Goal: Information Seeking & Learning: Find contact information

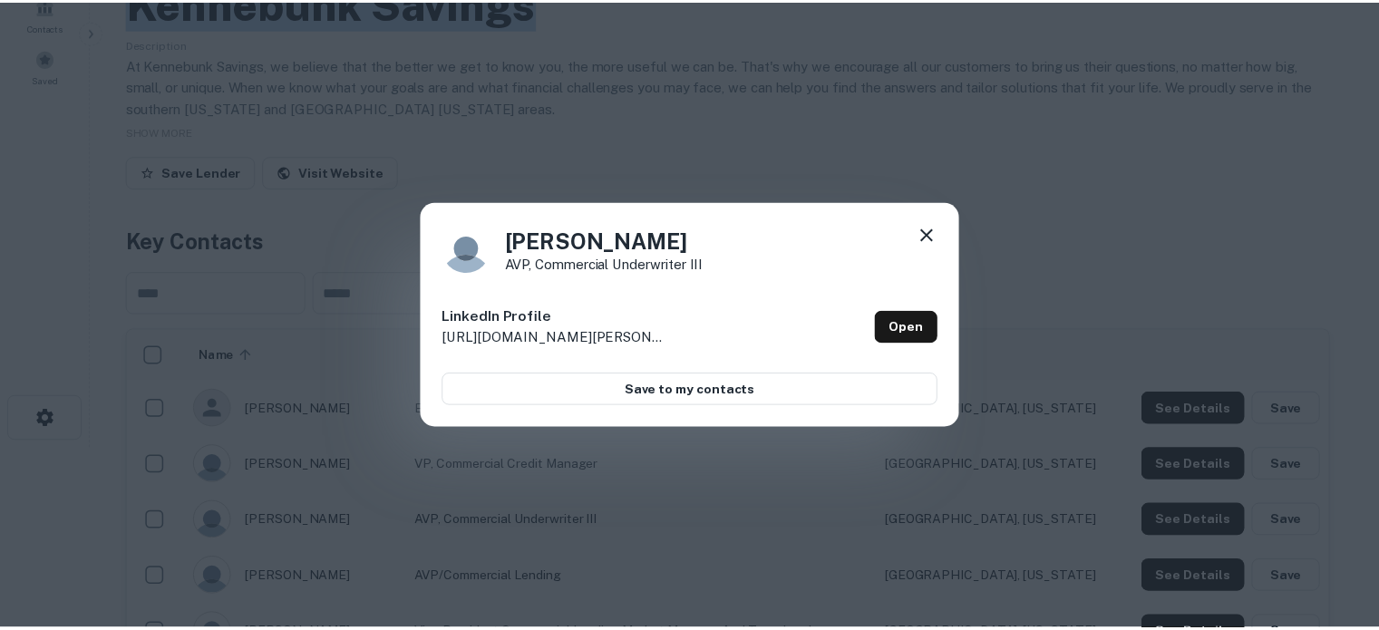
scroll to position [181, 0]
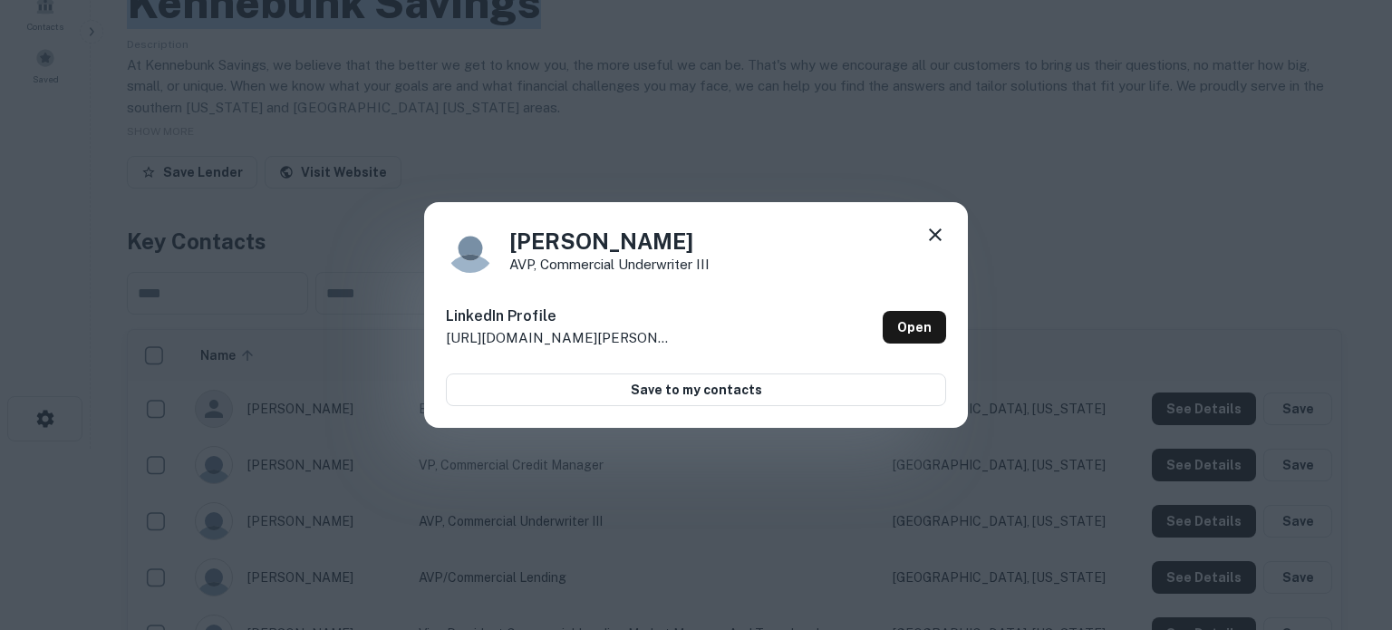
click at [928, 226] on icon at bounding box center [936, 235] width 22 height 22
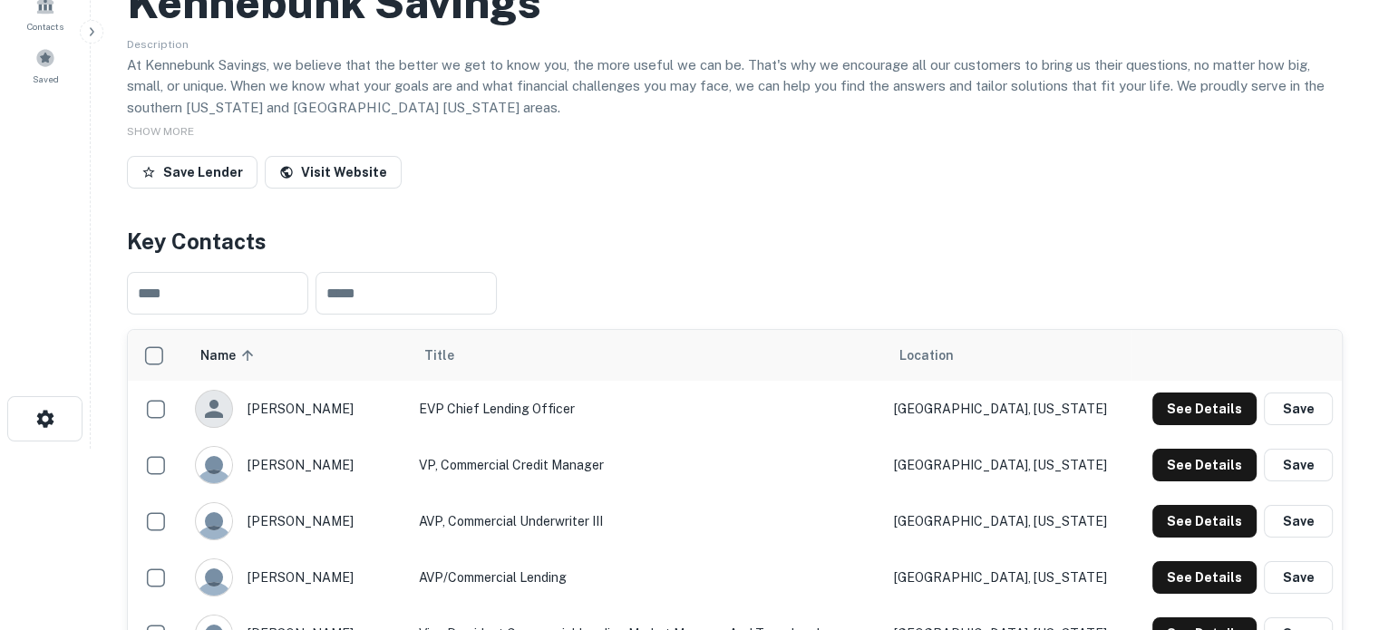
click at [1012, 231] on h4 "Key Contacts" at bounding box center [734, 241] width 1215 height 33
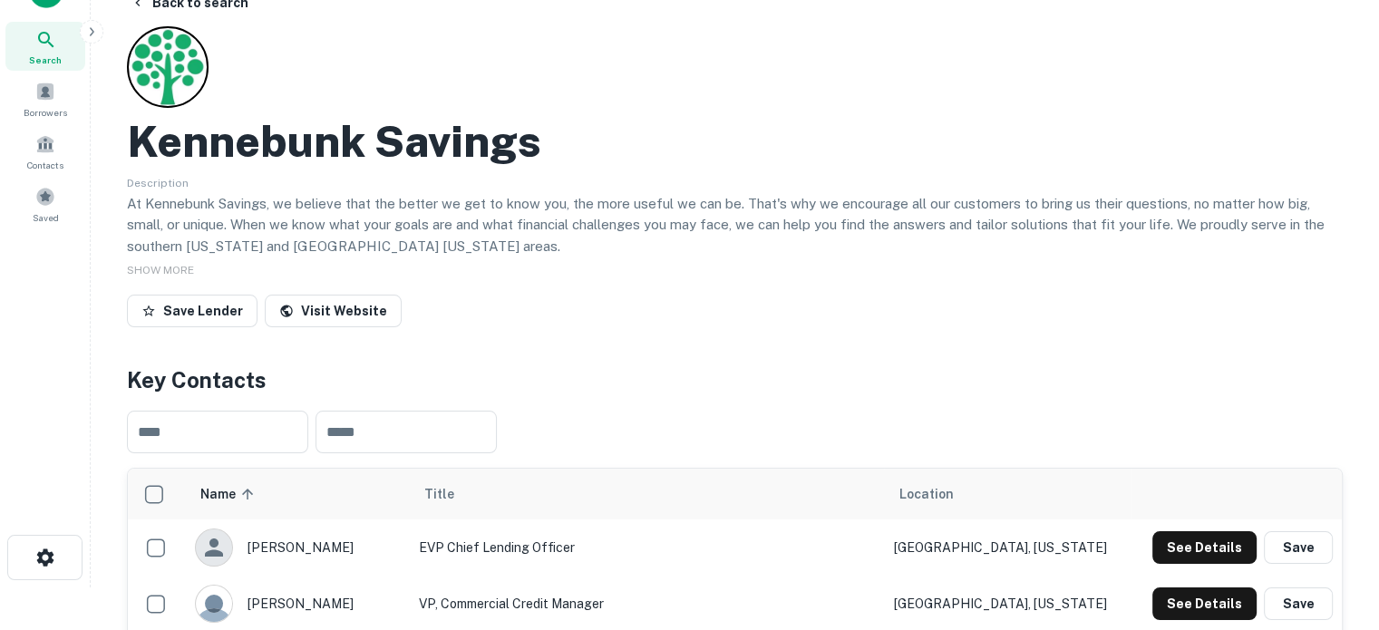
scroll to position [0, 0]
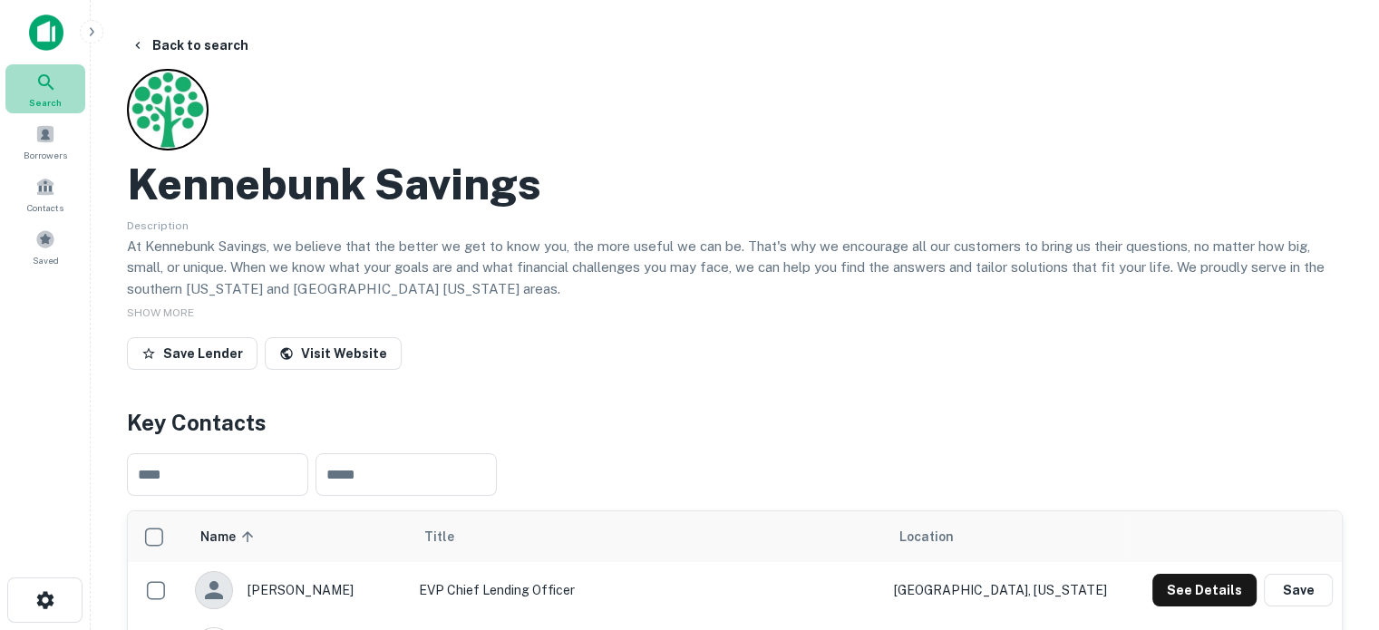
click at [53, 86] on icon at bounding box center [46, 83] width 22 height 22
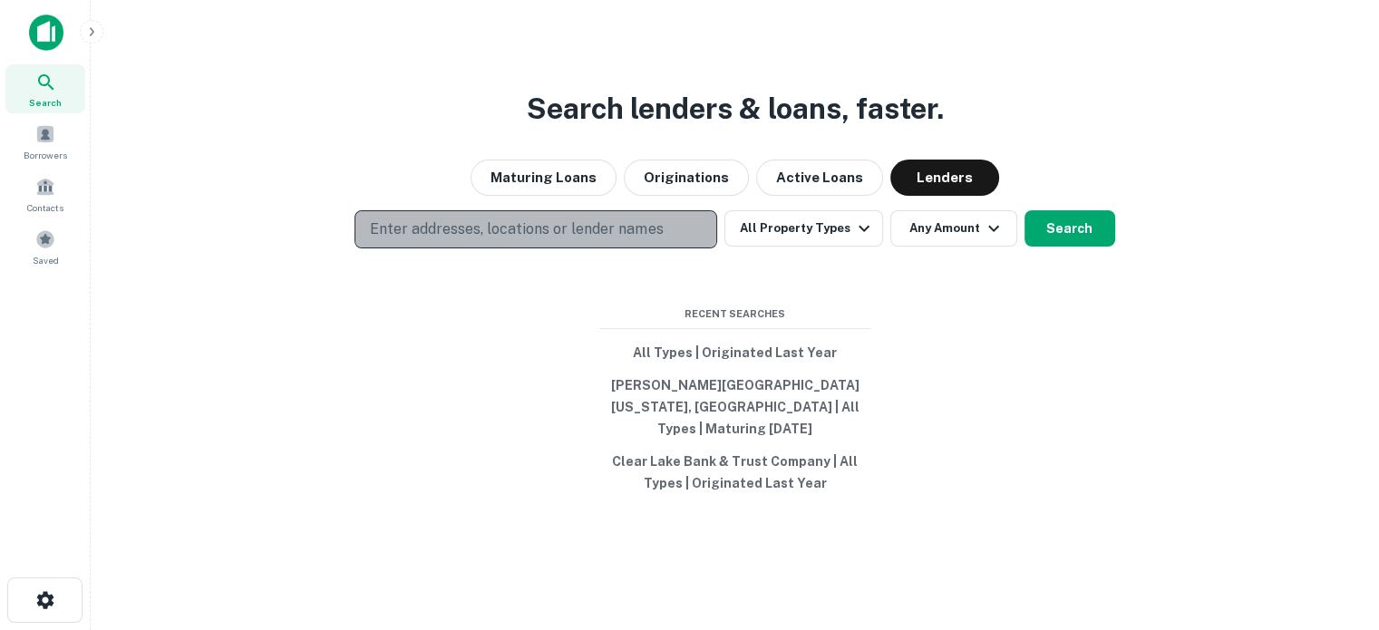
click at [537, 235] on p "Enter addresses, locations or lender names" at bounding box center [516, 229] width 293 height 22
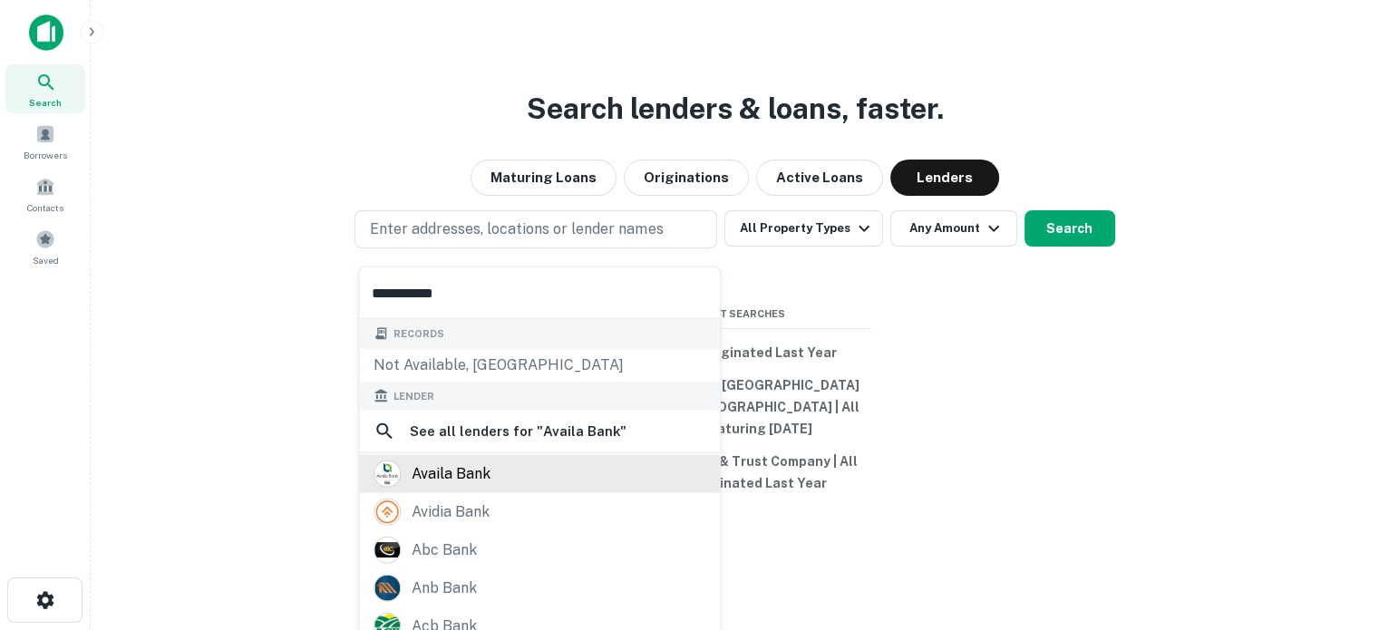
type input "**********"
click at [482, 479] on div "availa bank" at bounding box center [451, 473] width 79 height 27
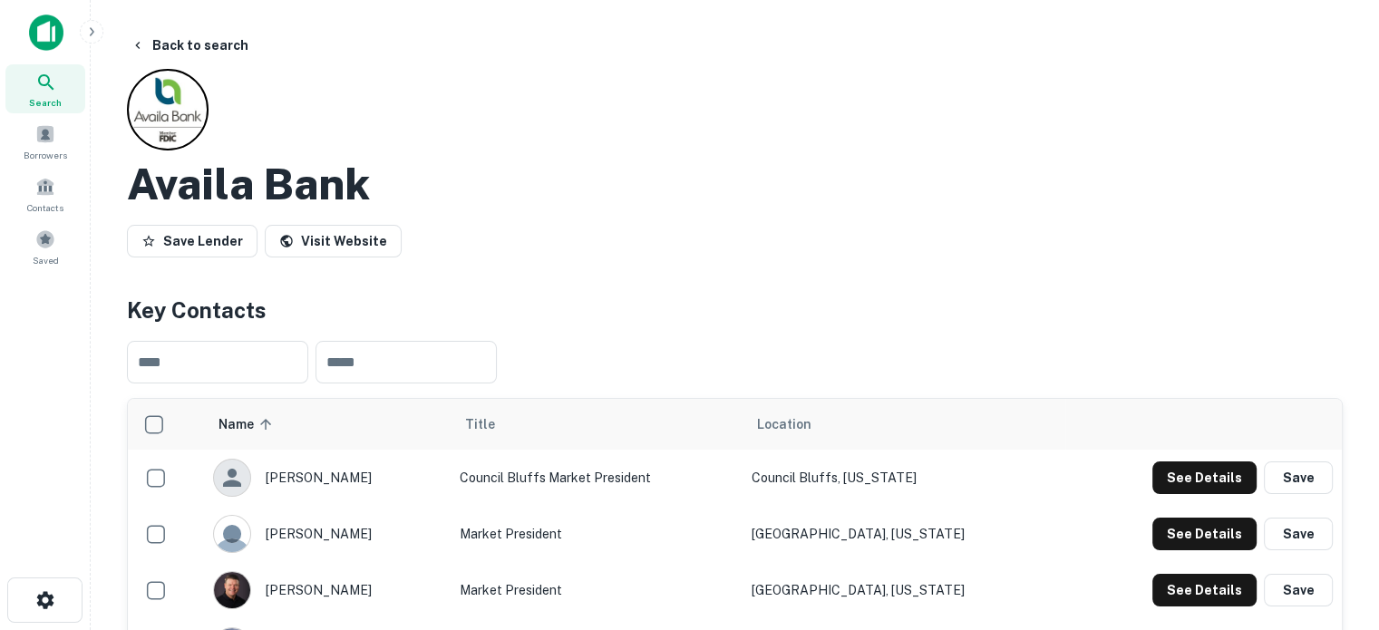
click at [725, 344] on div "​ ​" at bounding box center [734, 362] width 1215 height 72
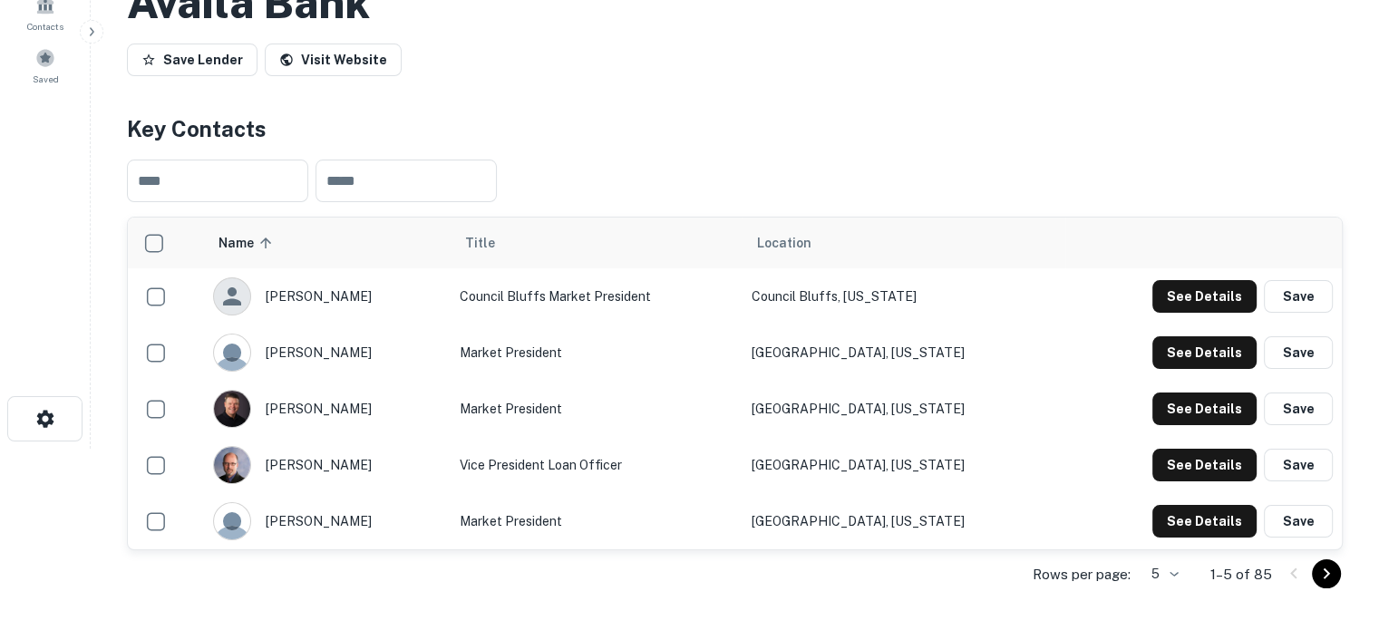
scroll to position [363, 0]
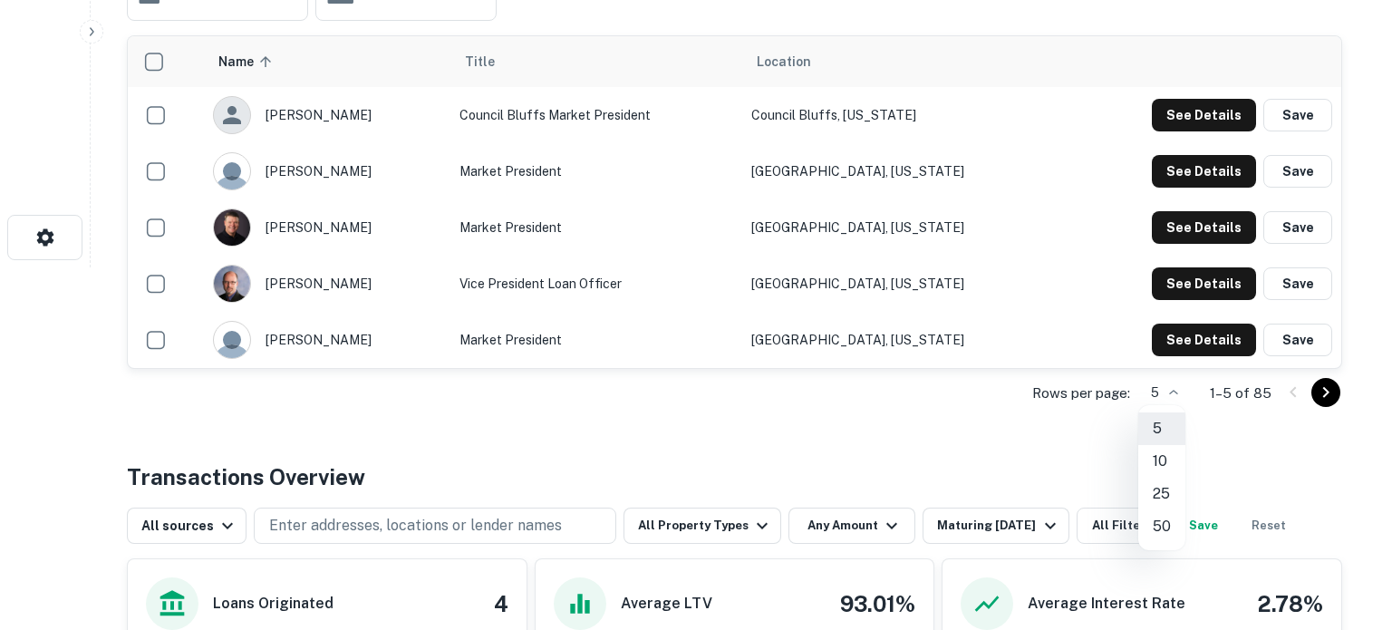
click at [1167, 489] on li "25" at bounding box center [1161, 494] width 47 height 33
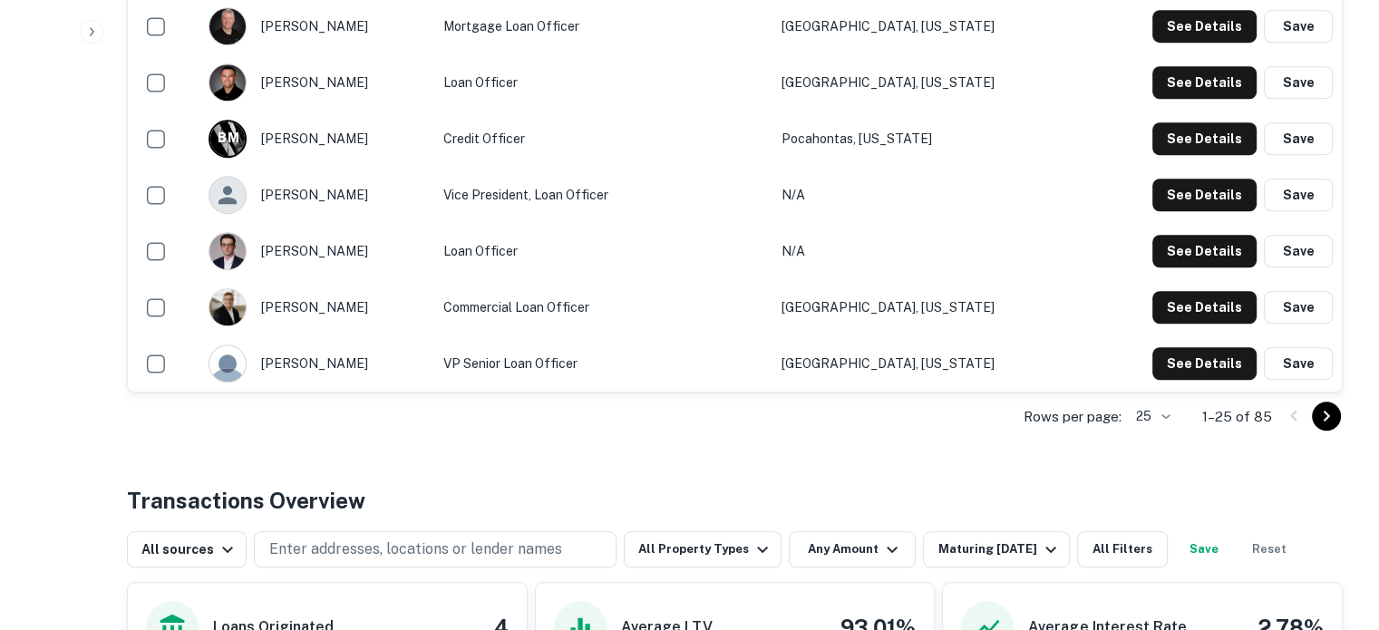
scroll to position [1541, 0]
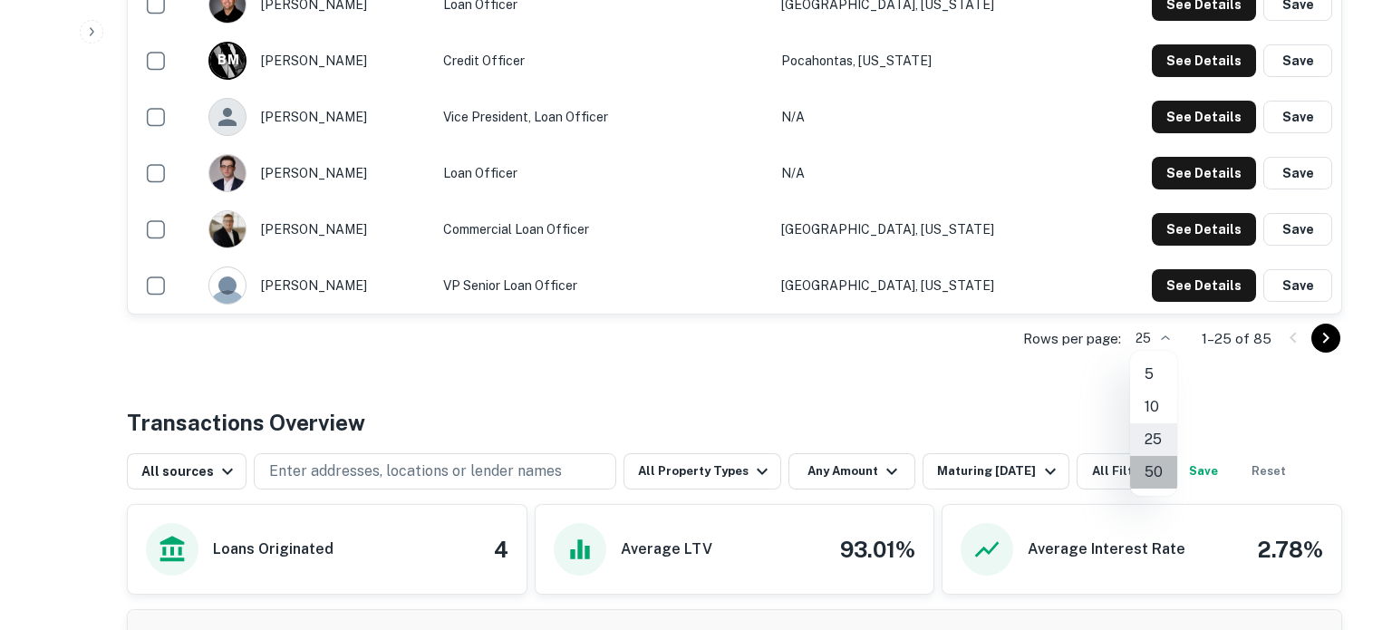
click at [1154, 464] on li "50" at bounding box center [1153, 472] width 47 height 33
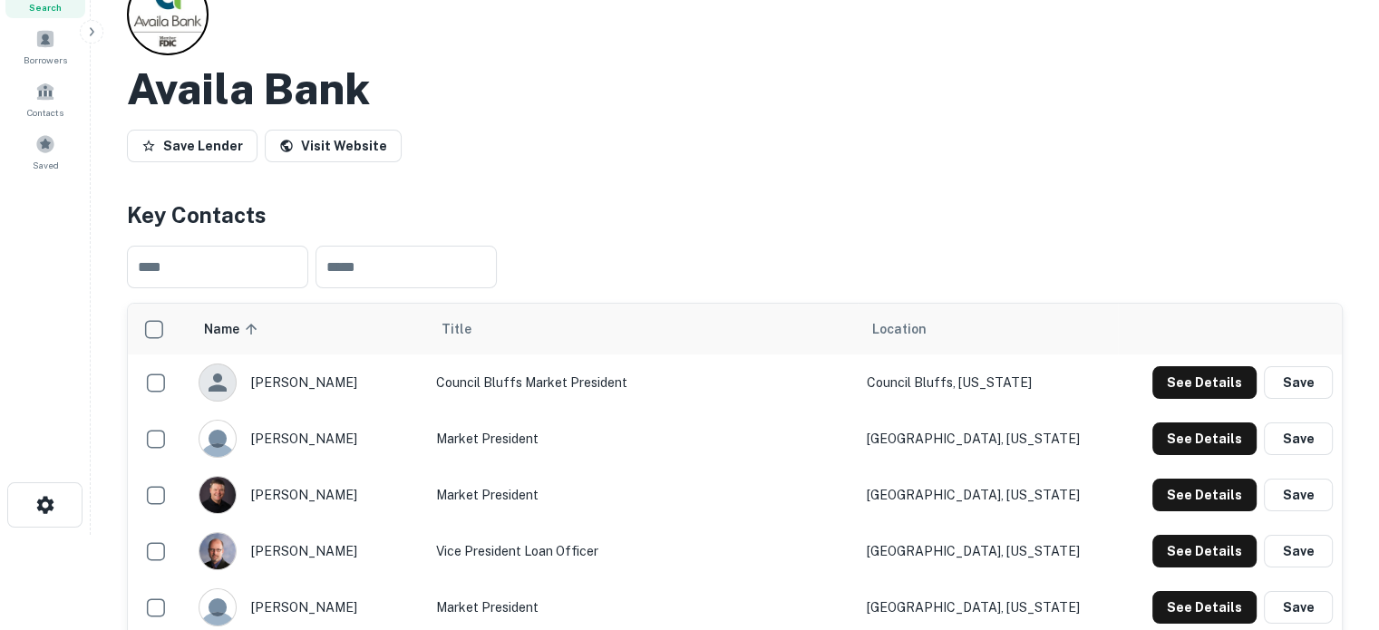
scroll to position [0, 0]
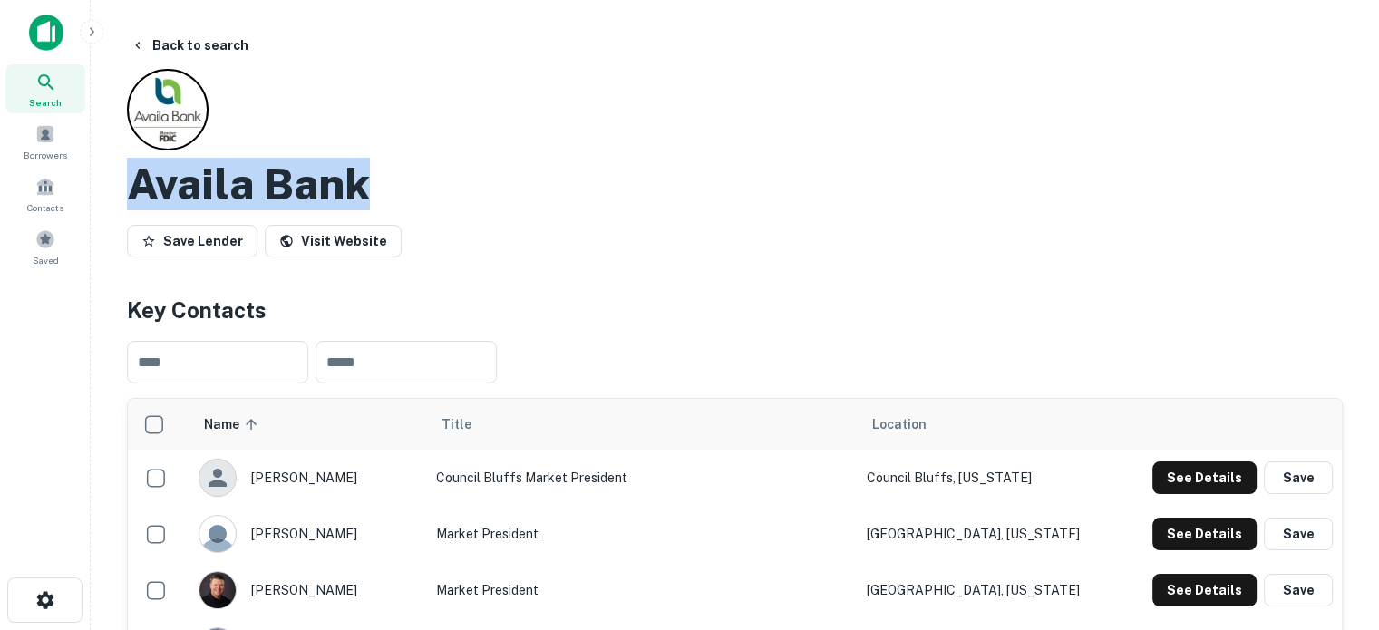
drag, startPoint x: 134, startPoint y: 189, endPoint x: 377, endPoint y: 180, distance: 243.1
click at [377, 180] on div "Availa Bank" at bounding box center [734, 184] width 1215 height 53
copy h2 "Availa Bank"
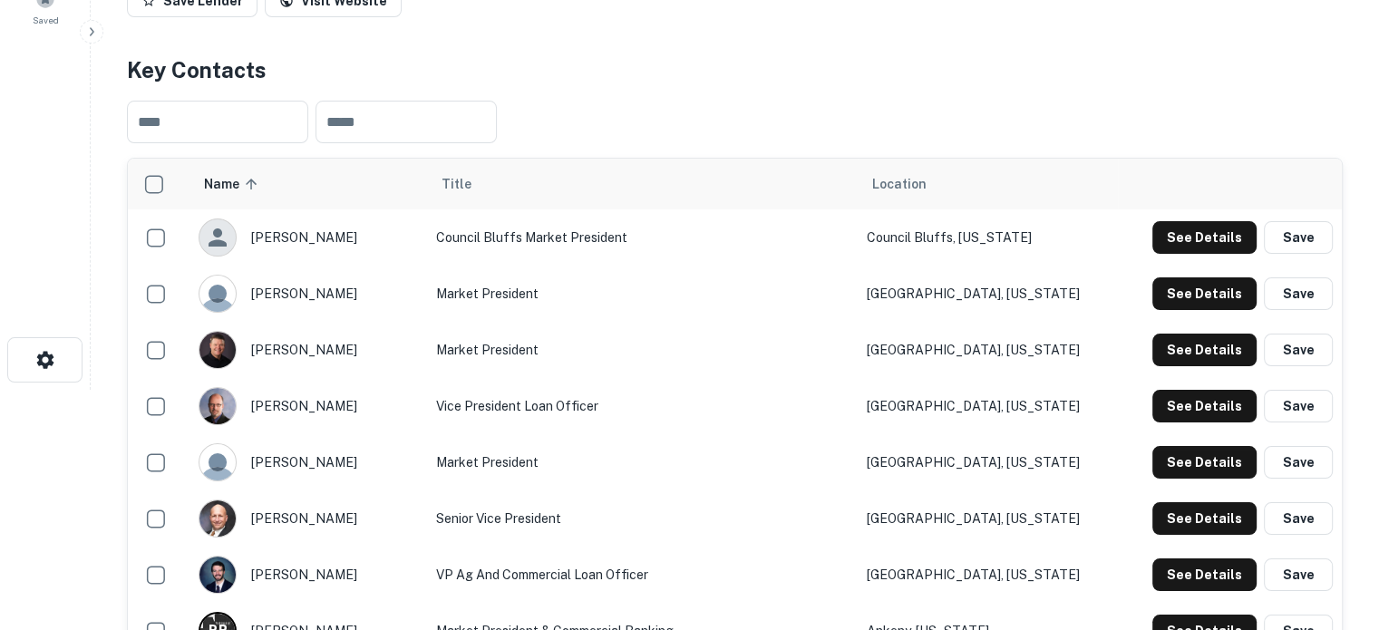
scroll to position [272, 0]
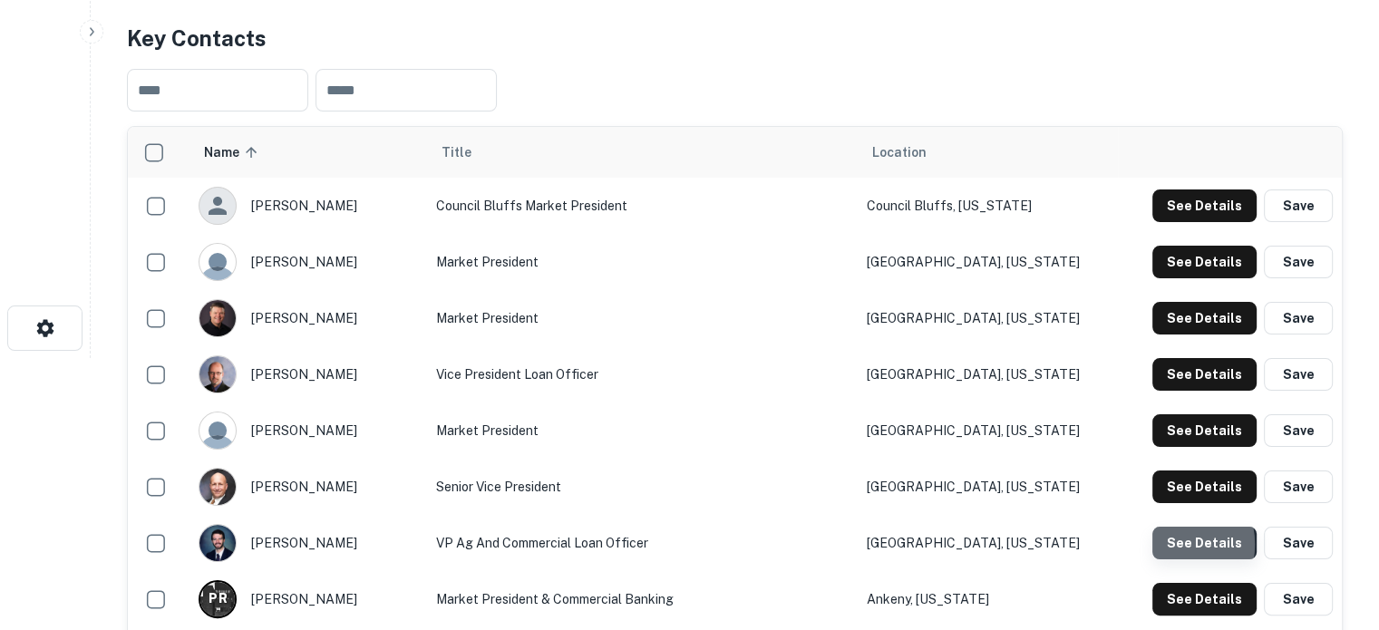
click at [1167, 546] on button "See Details" at bounding box center [1204, 543] width 104 height 33
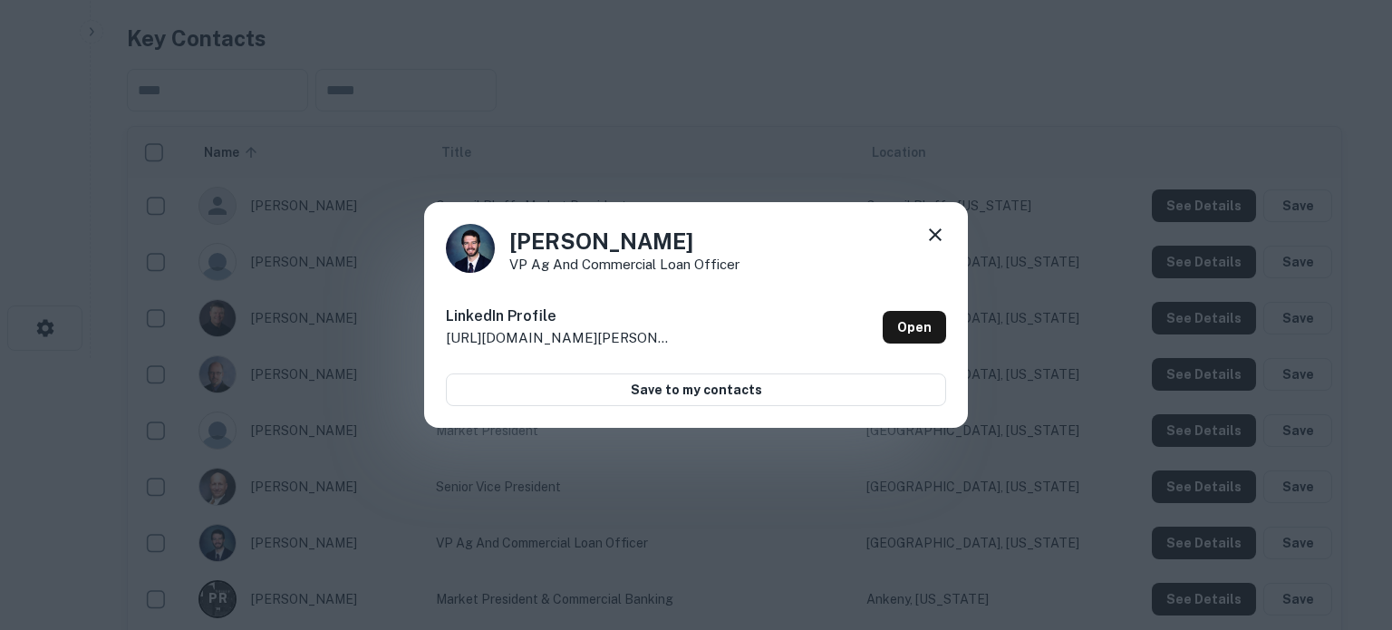
click at [936, 228] on icon at bounding box center [936, 235] width 22 height 22
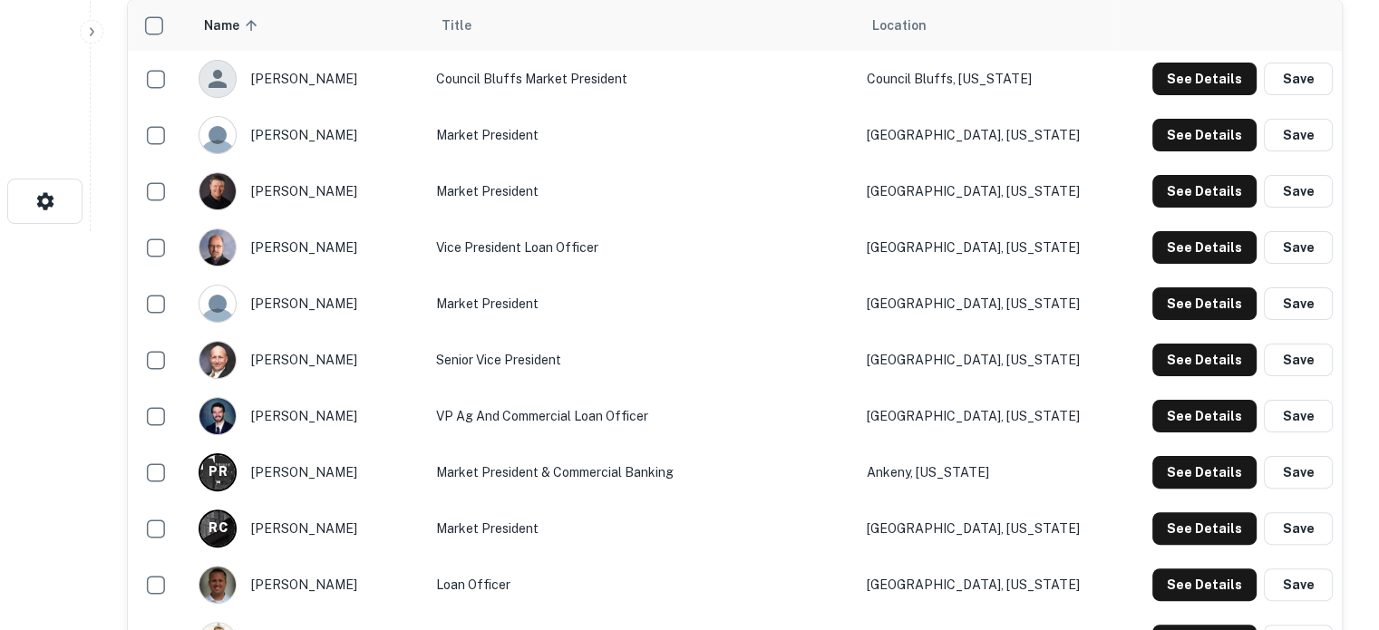
scroll to position [453, 0]
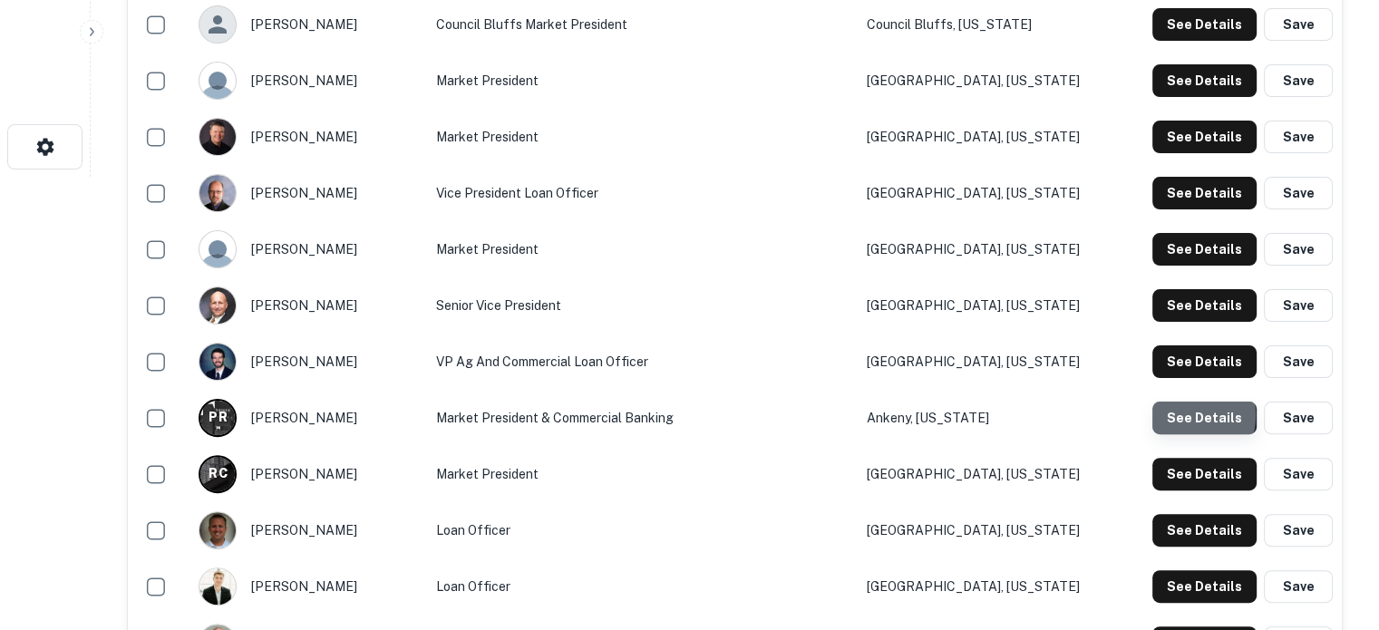
click at [1177, 416] on button "See Details" at bounding box center [1204, 418] width 104 height 33
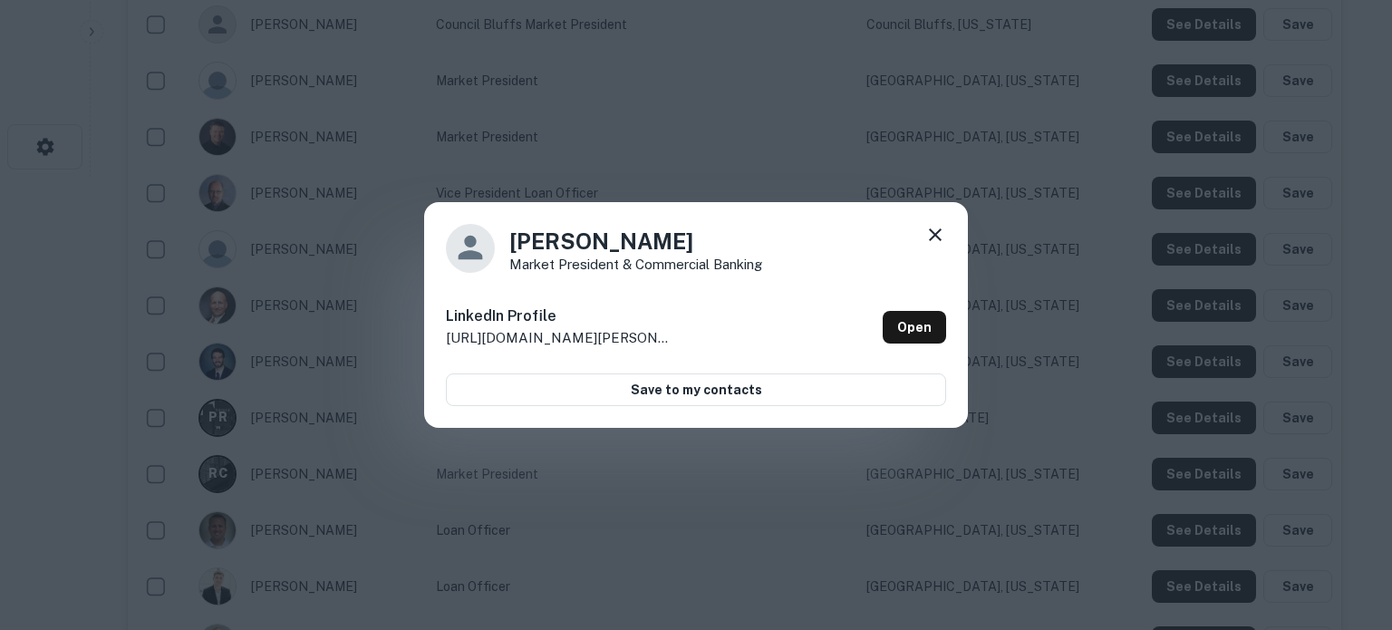
click at [916, 350] on div "LinkedIn Profile [URL][DOMAIN_NAME][PERSON_NAME] Open" at bounding box center [696, 327] width 500 height 65
click at [920, 334] on link "Open" at bounding box center [914, 327] width 63 height 33
click at [935, 231] on icon at bounding box center [936, 235] width 22 height 22
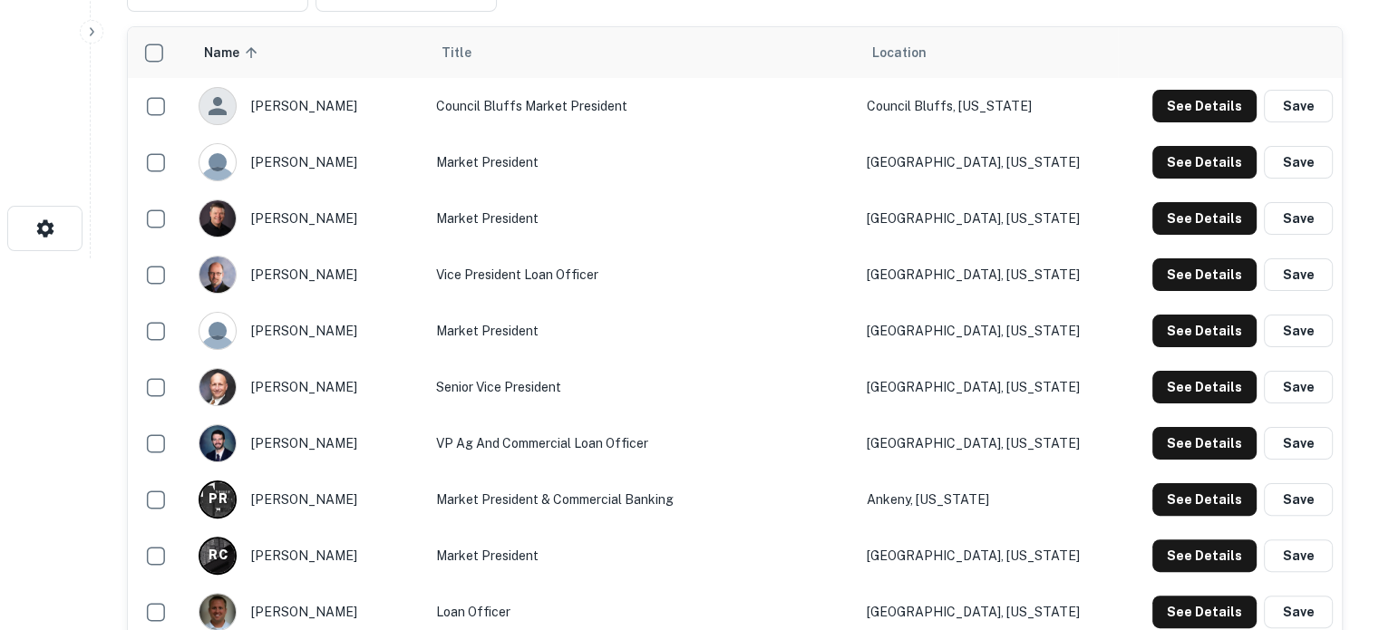
scroll to position [363, 0]
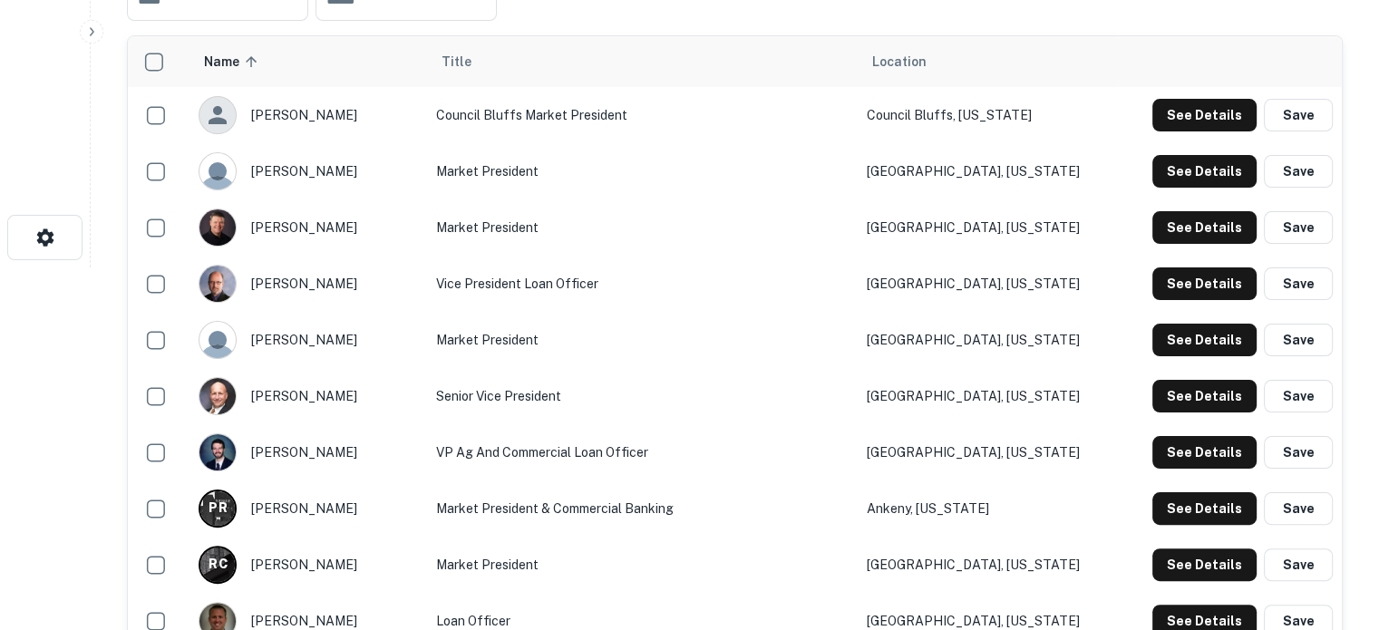
click at [556, 464] on td "VP Ag and Commercial Loan Officer" at bounding box center [642, 452] width 431 height 56
click at [547, 510] on td "Market President & Commercial Banking" at bounding box center [642, 508] width 431 height 56
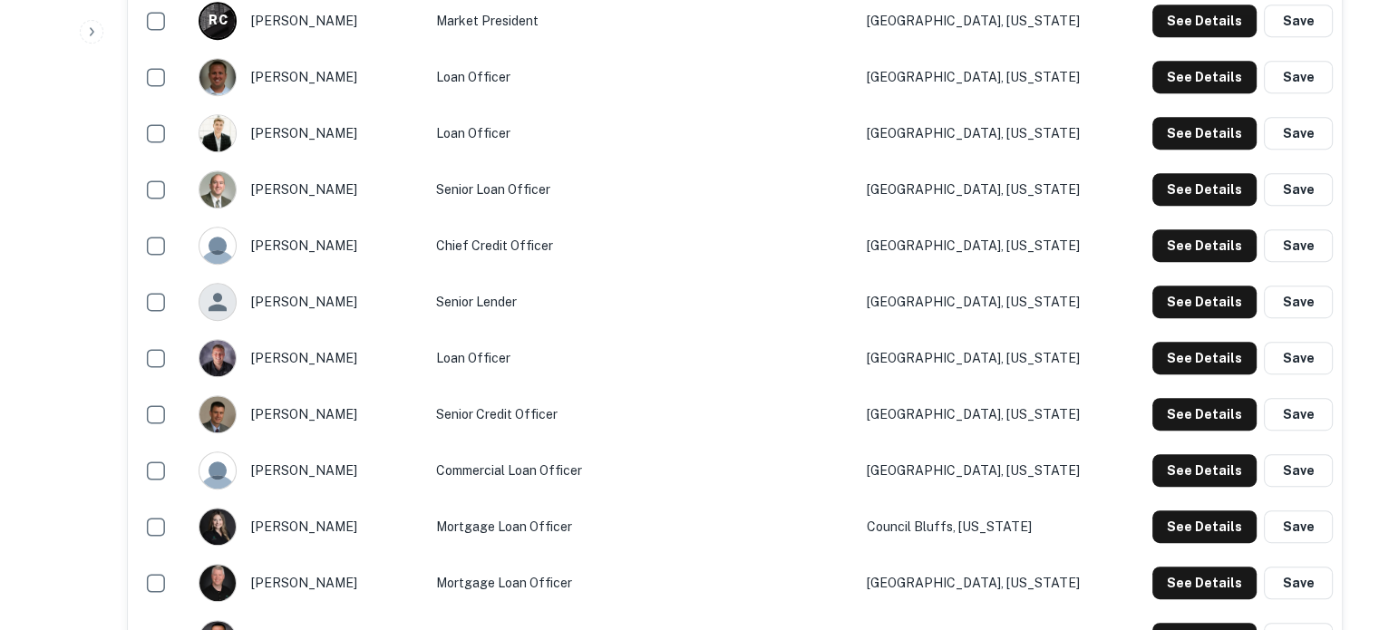
scroll to position [1178, 0]
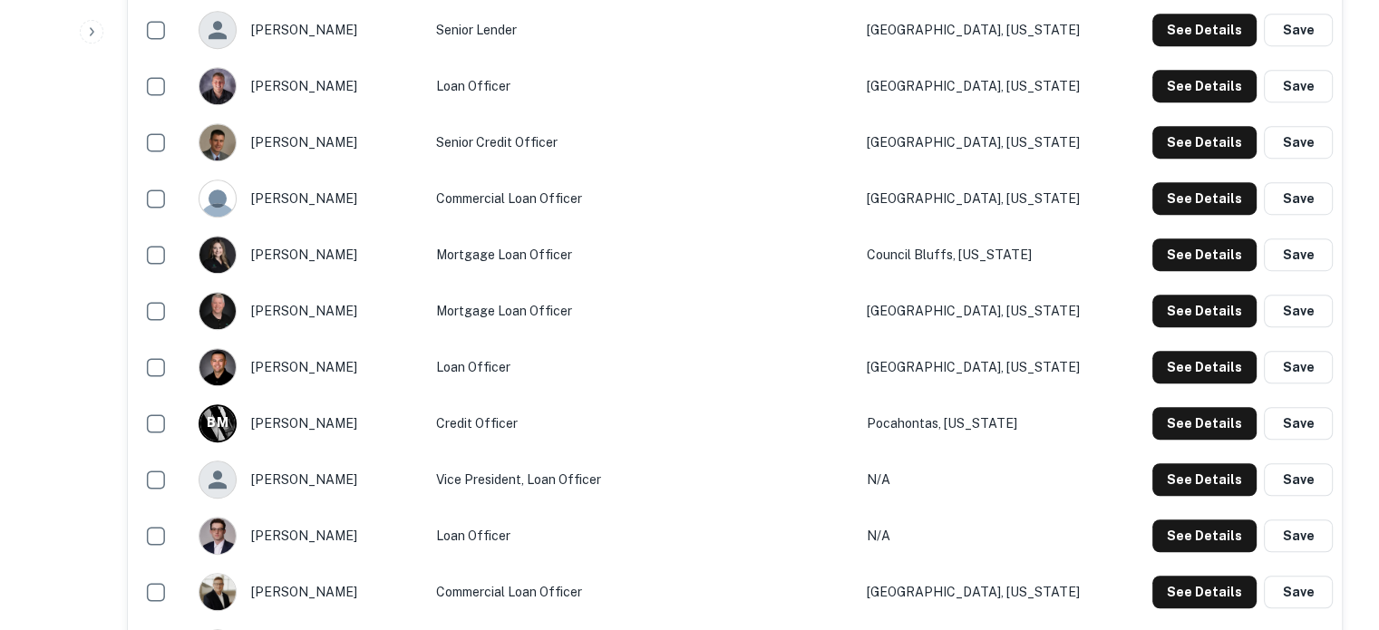
click at [560, 212] on td "Commercial Loan Officer" at bounding box center [642, 198] width 431 height 56
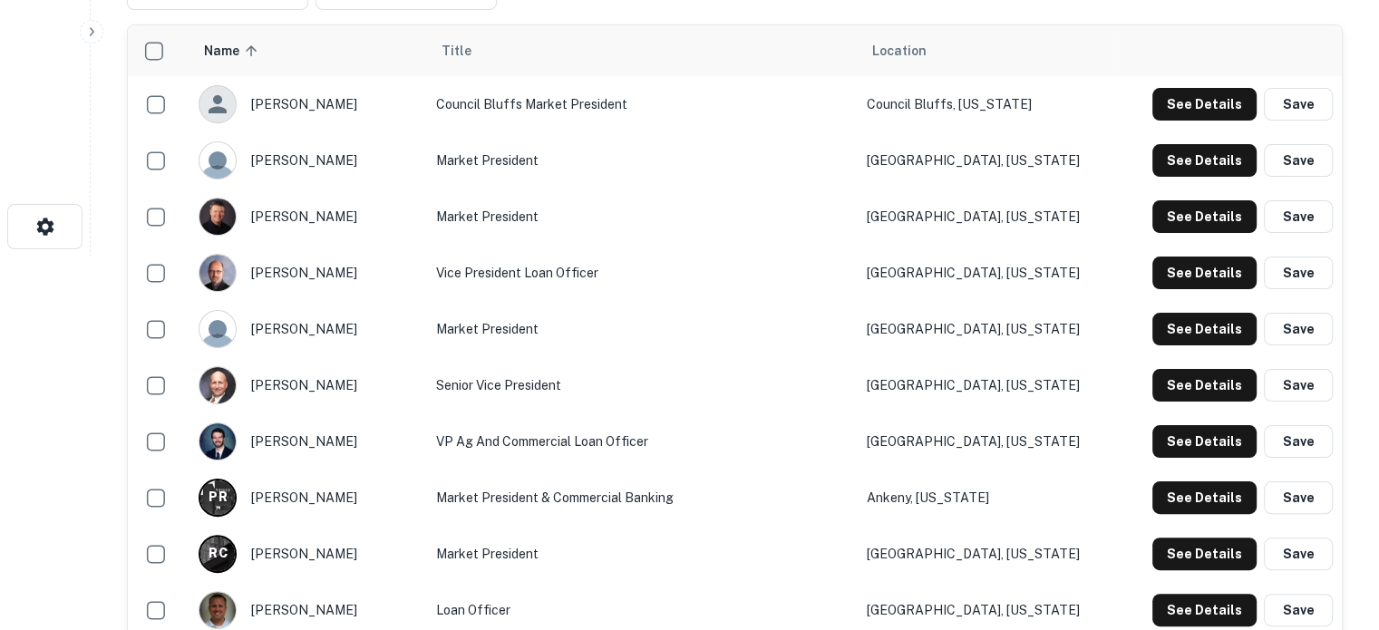
scroll to position [363, 0]
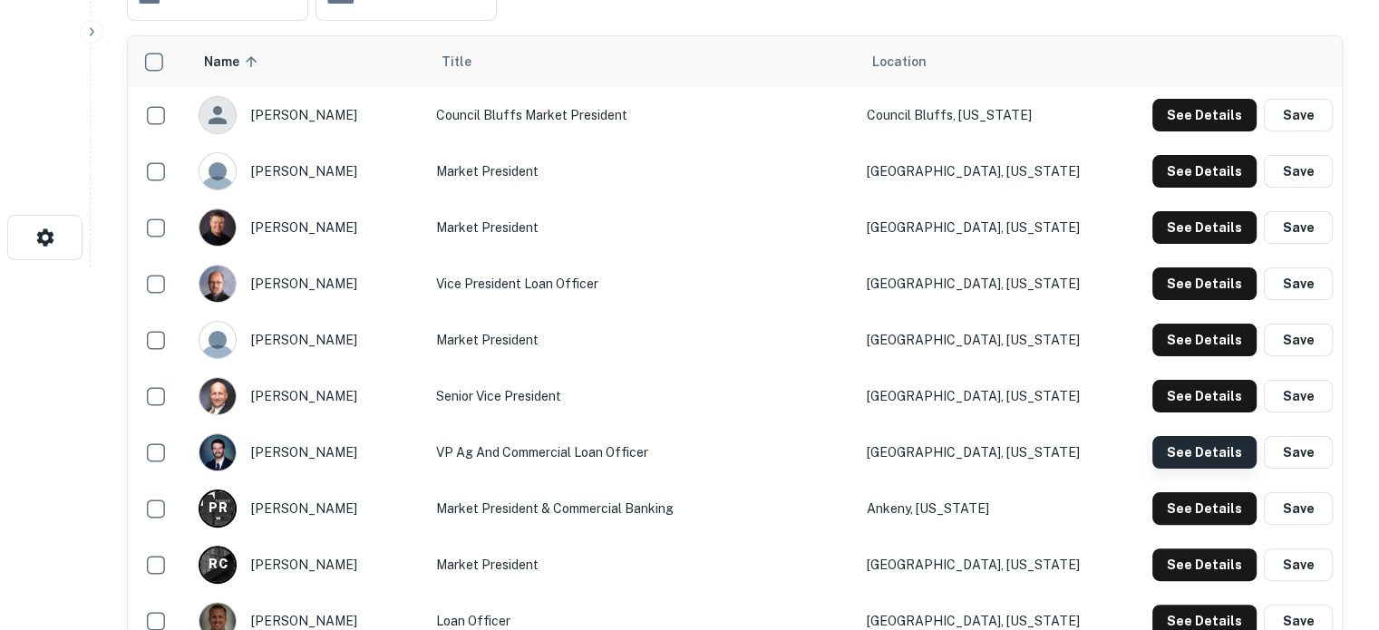
click at [1204, 451] on button "See Details" at bounding box center [1204, 452] width 104 height 33
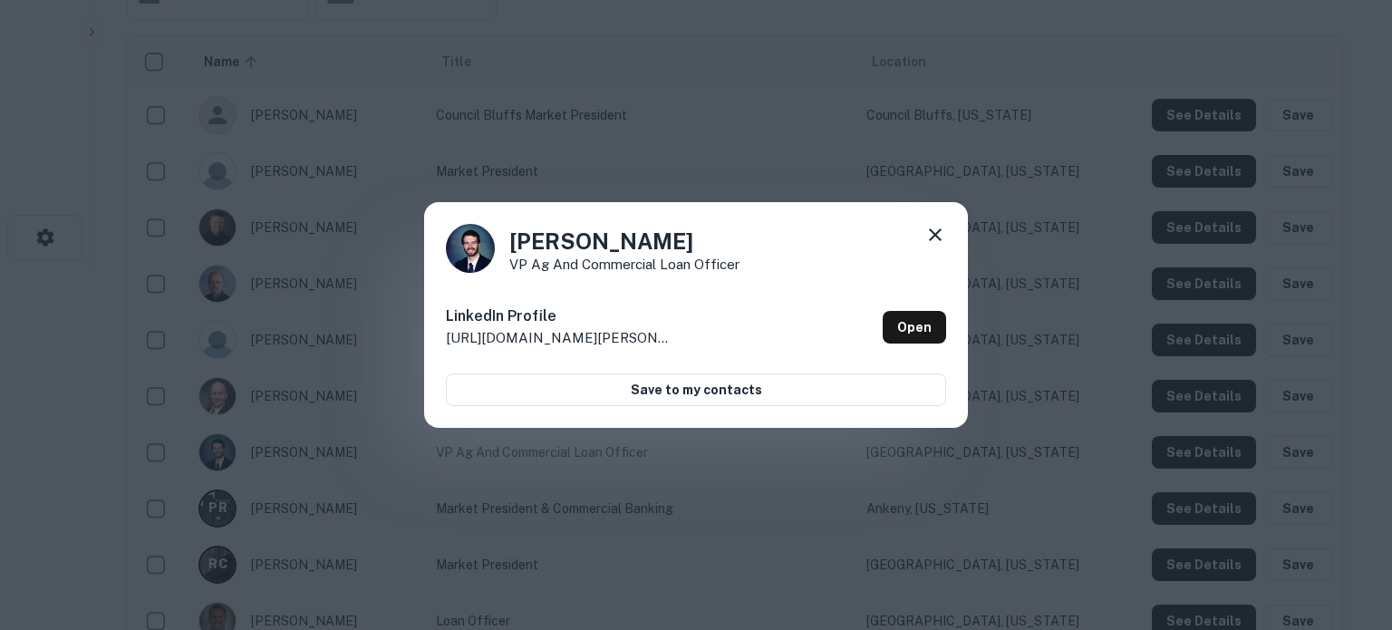
drag, startPoint x: 510, startPoint y: 240, endPoint x: 706, endPoint y: 231, distance: 196.0
click at [706, 231] on h4 "[PERSON_NAME]" at bounding box center [624, 241] width 230 height 33
copy h4 "[PERSON_NAME]"
drag, startPoint x: 513, startPoint y: 271, endPoint x: 768, endPoint y: 271, distance: 254.7
click at [768, 271] on div "[PERSON_NAME] VP Ag and Commercial Loan Officer" at bounding box center [696, 248] width 500 height 49
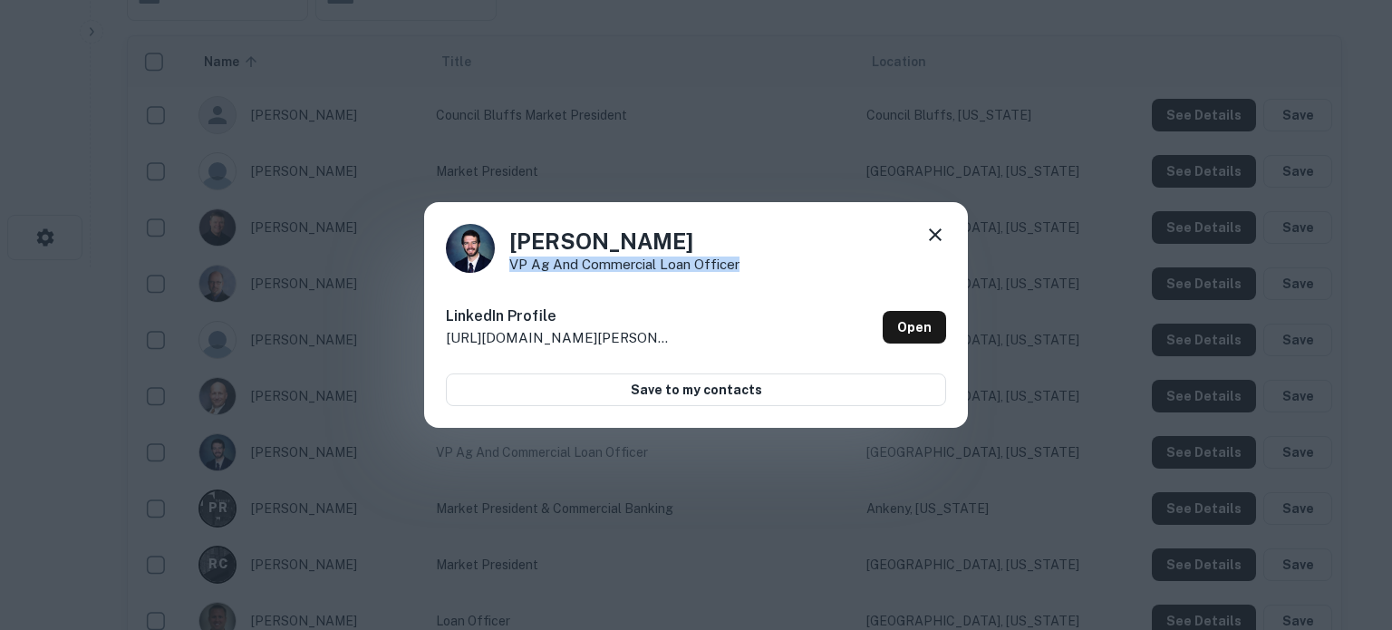
copy p "VP Ag and Commercial Loan Officer"
click at [939, 241] on icon at bounding box center [936, 235] width 22 height 22
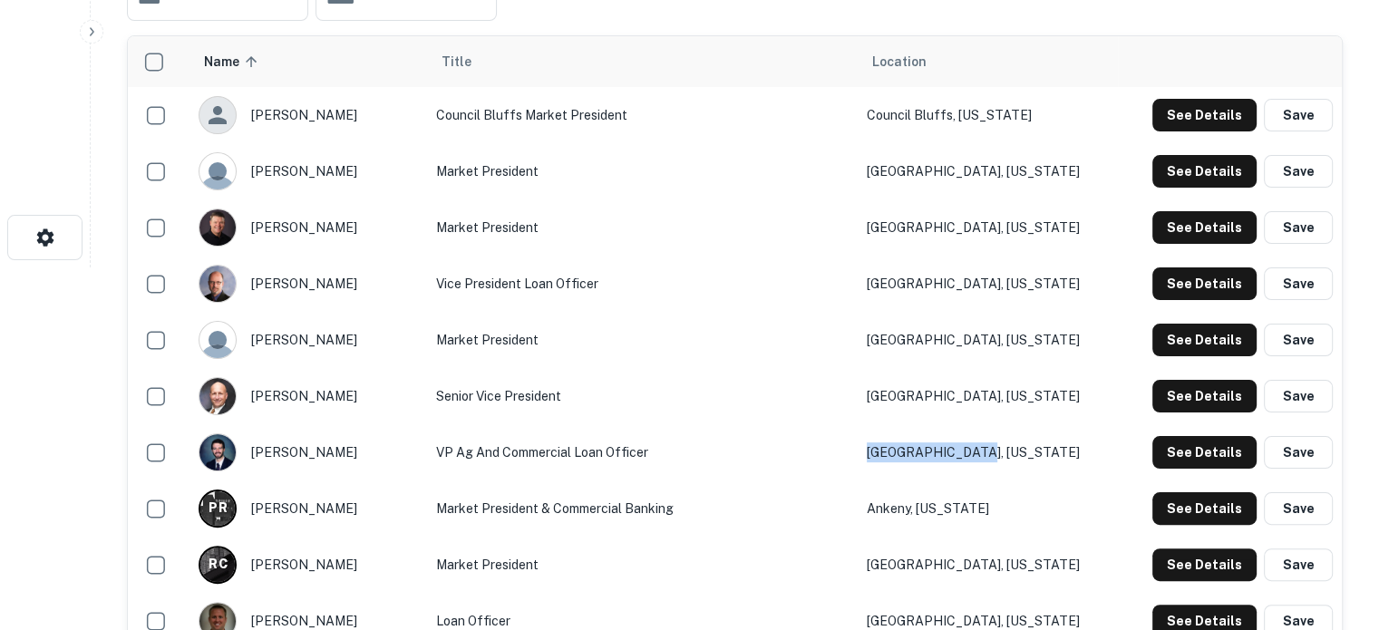
drag, startPoint x: 998, startPoint y: 467, endPoint x: 844, endPoint y: 462, distance: 154.2
click at [844, 462] on tr "[PERSON_NAME] VP Ag and Commercial Loan Officer [GEOGRAPHIC_DATA], [US_STATE] S…" at bounding box center [735, 452] width 1214 height 56
copy tr "[GEOGRAPHIC_DATA], [US_STATE]"
click at [1175, 516] on button "See Details" at bounding box center [1204, 508] width 104 height 33
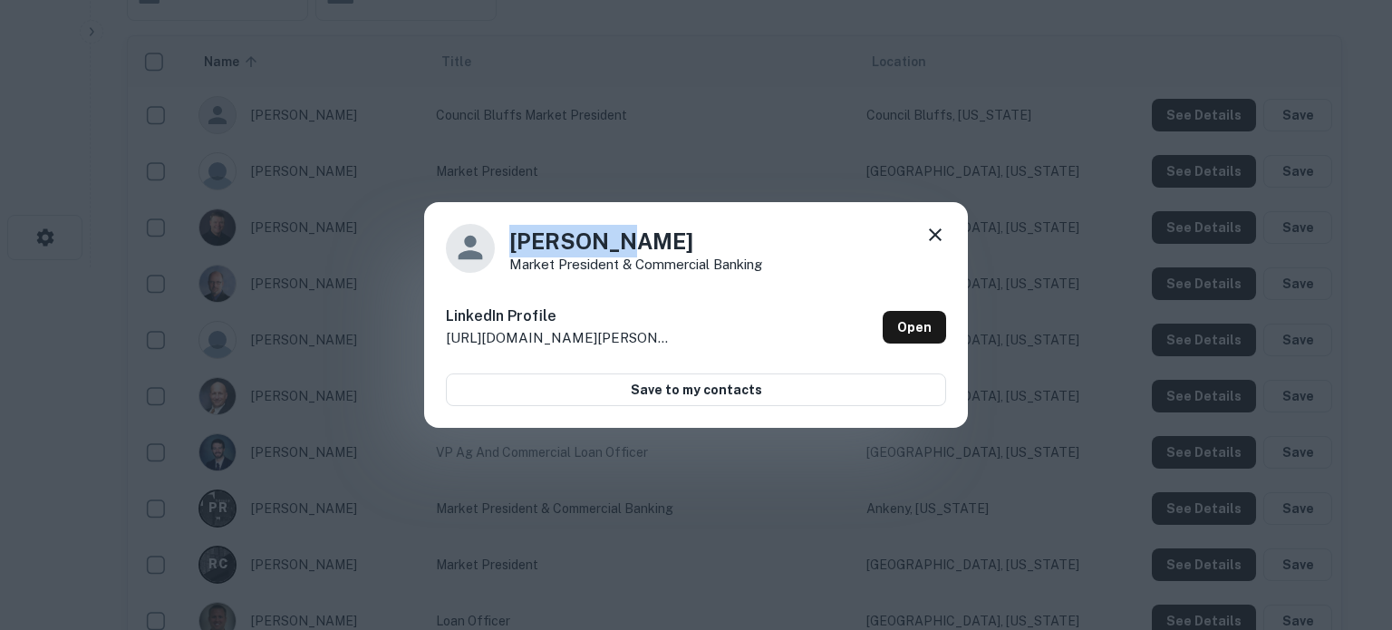
drag, startPoint x: 510, startPoint y: 245, endPoint x: 660, endPoint y: 235, distance: 149.9
click at [660, 235] on h4 "[PERSON_NAME]" at bounding box center [635, 241] width 253 height 33
copy h4 "[PERSON_NAME]"
drag, startPoint x: 503, startPoint y: 272, endPoint x: 847, endPoint y: 260, distance: 343.7
click at [847, 260] on div "[PERSON_NAME] Market President & Commercial Banking" at bounding box center [696, 248] width 500 height 49
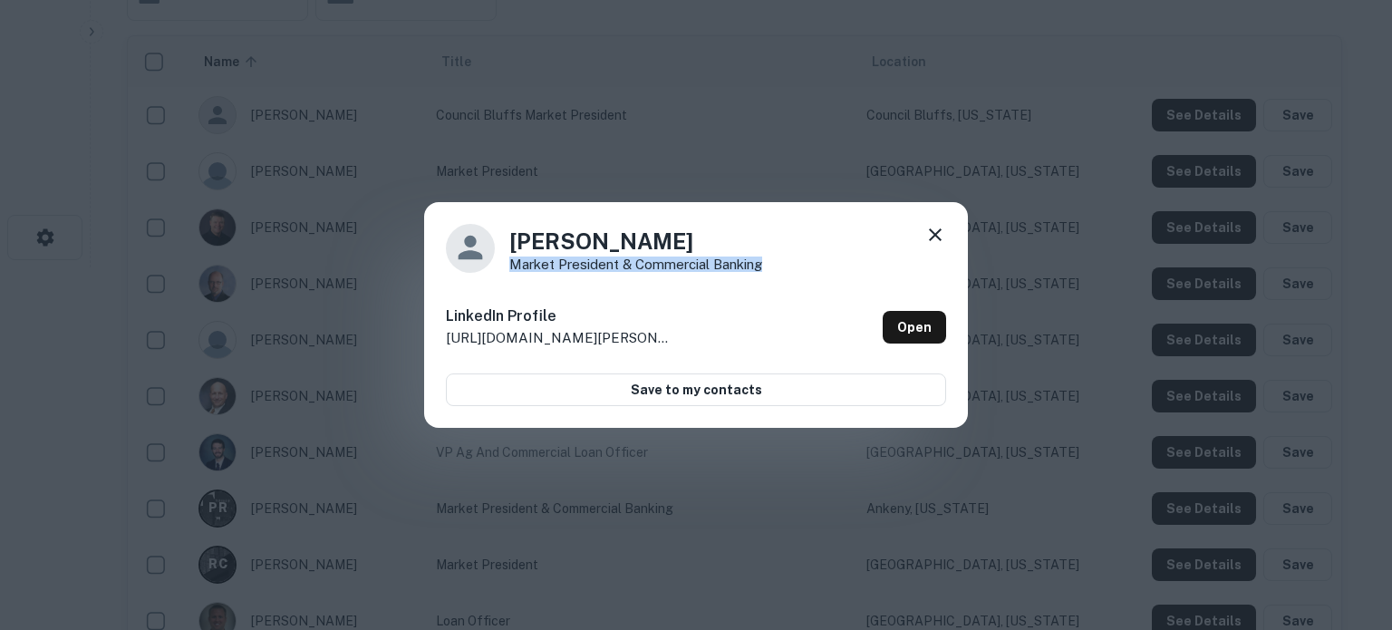
copy p "Market President & Commercial Banking"
click at [934, 237] on icon at bounding box center [936, 235] width 22 height 22
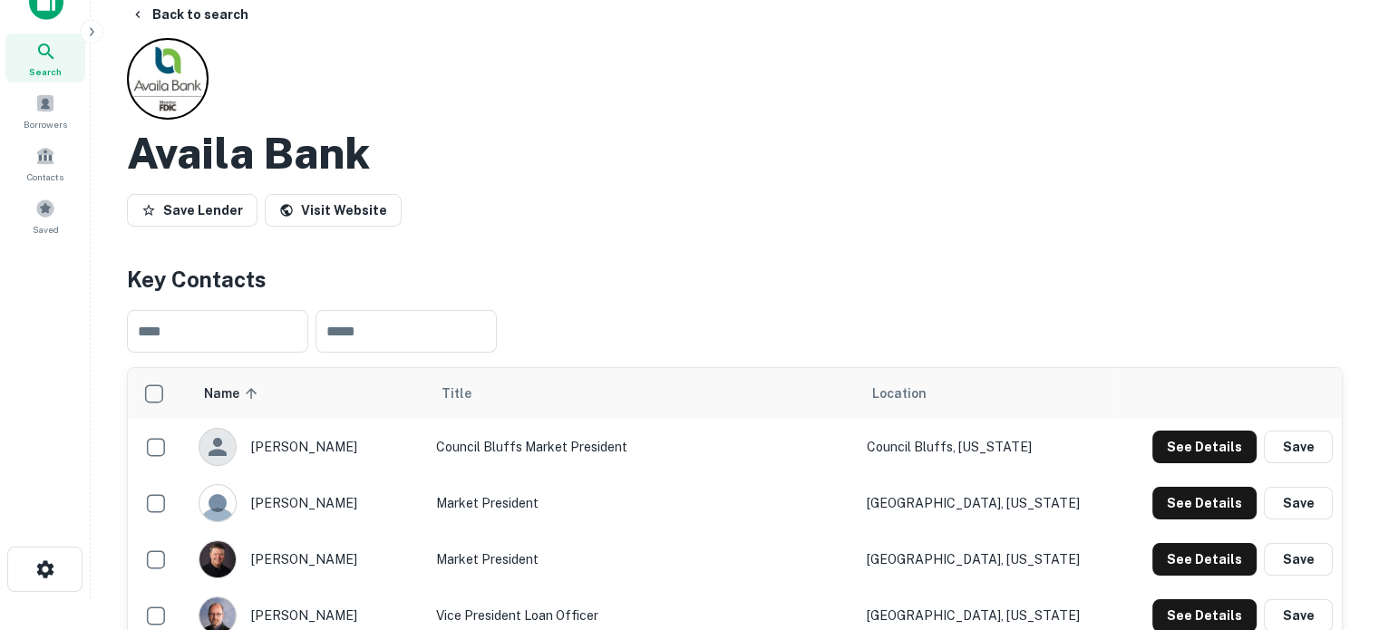
scroll to position [0, 0]
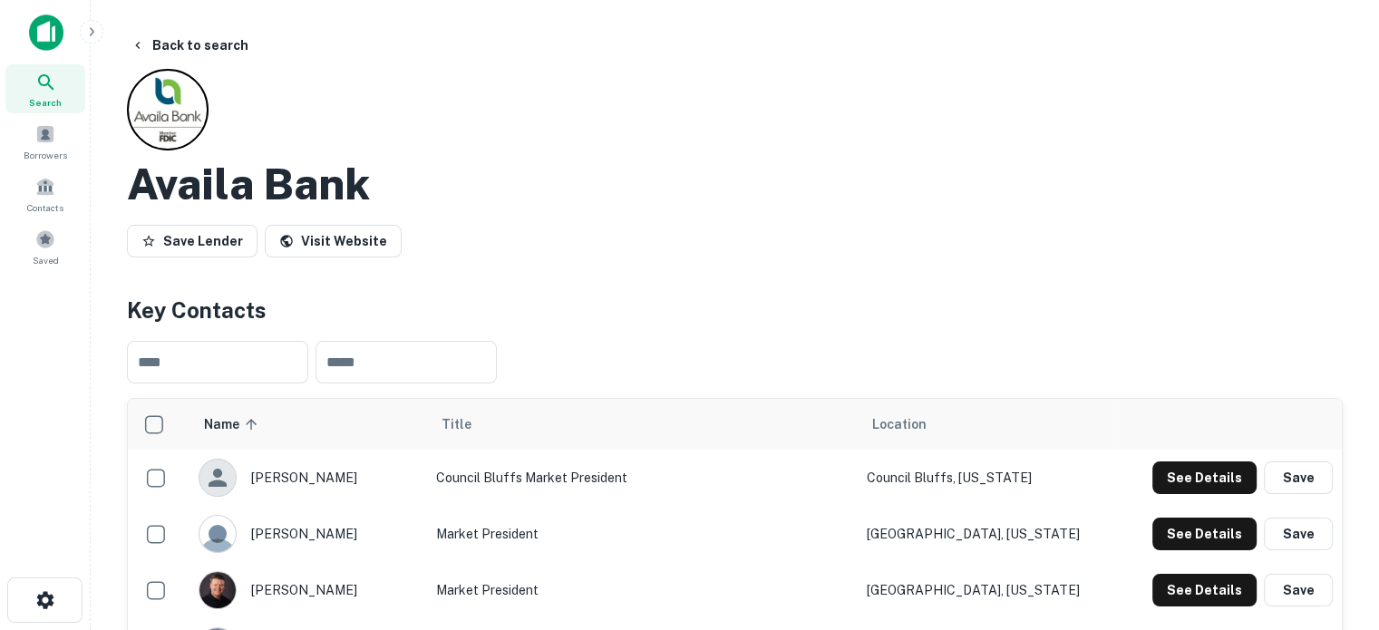
click at [60, 86] on div "Search" at bounding box center [45, 88] width 80 height 49
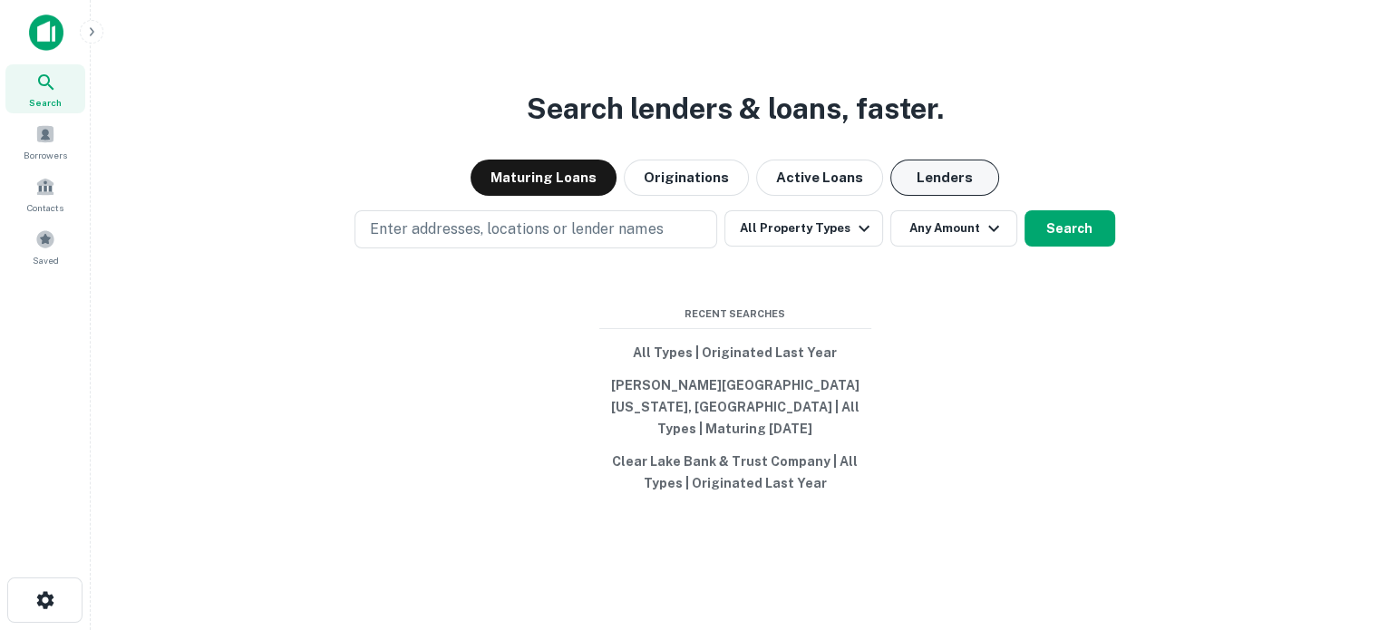
click at [956, 191] on button "Lenders" at bounding box center [944, 178] width 109 height 36
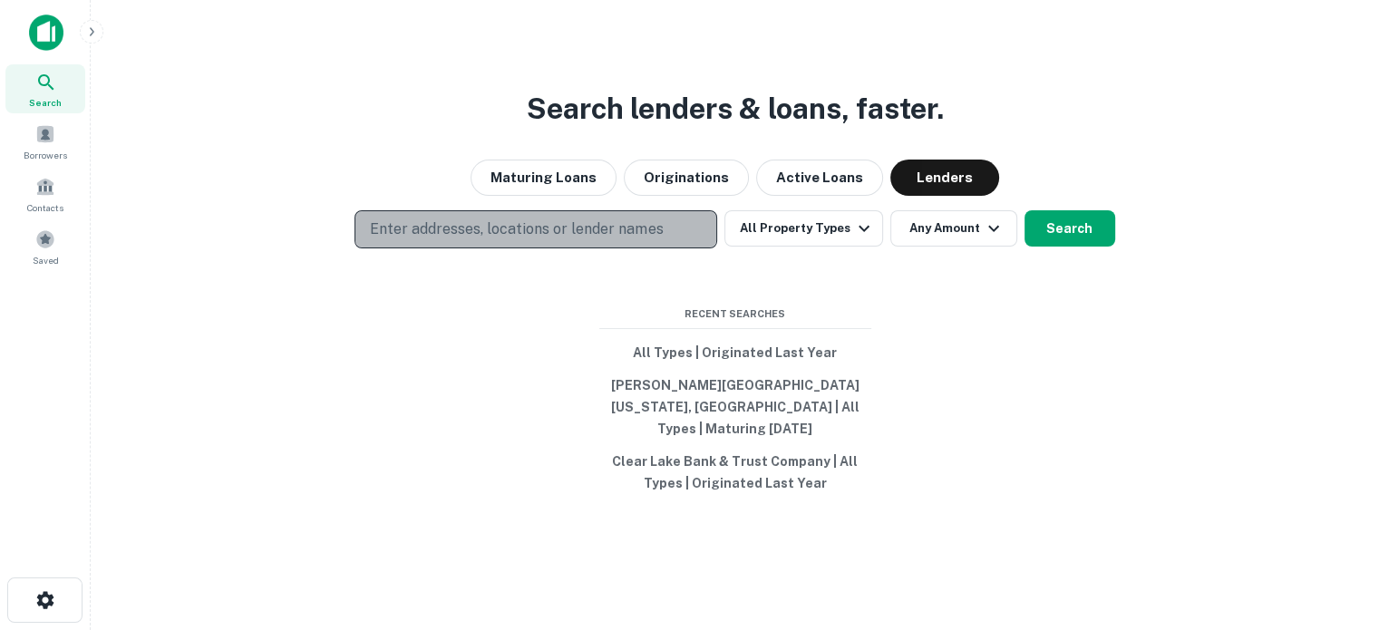
click at [669, 242] on button "Enter addresses, locations or lender names" at bounding box center [535, 229] width 363 height 38
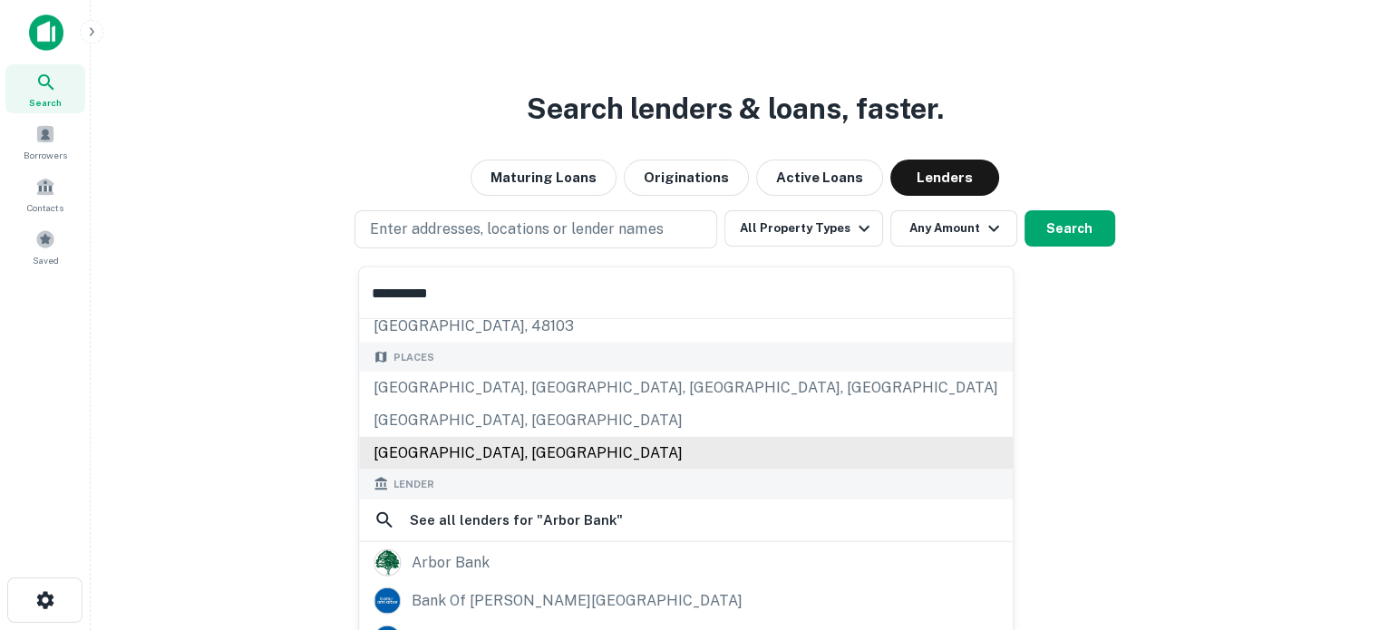
scroll to position [181, 0]
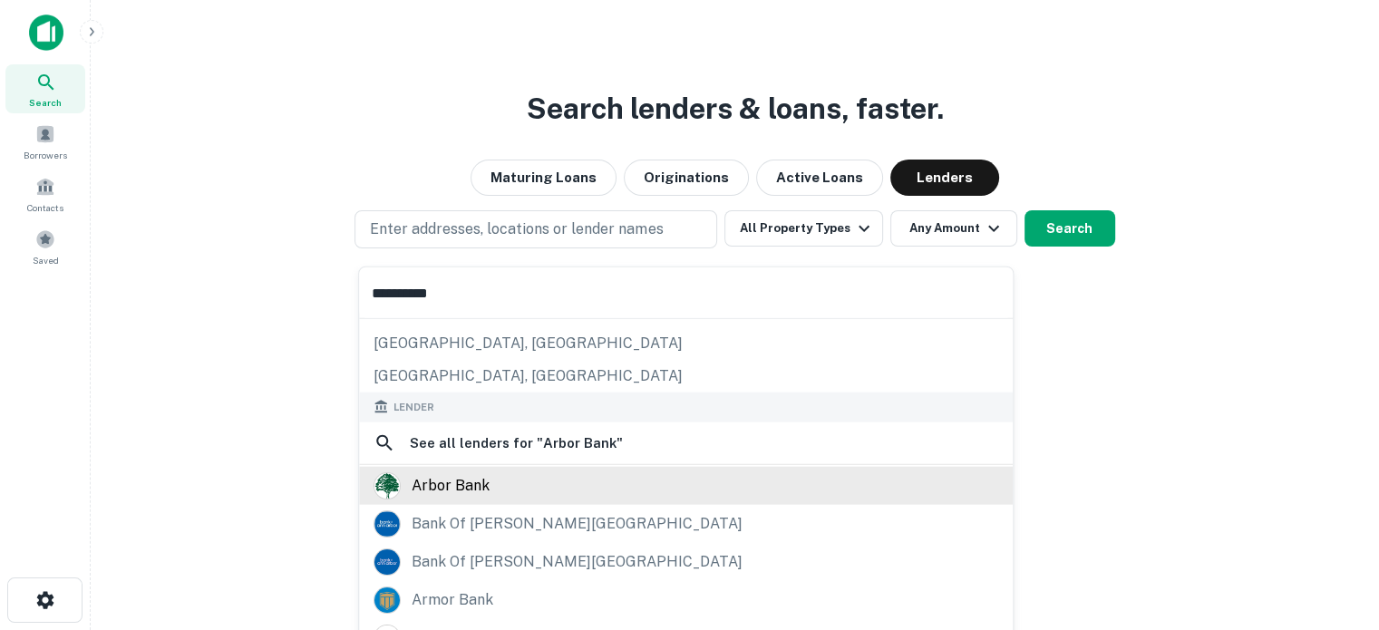
type input "**********"
click at [492, 477] on div "arbor bank" at bounding box center [685, 484] width 625 height 27
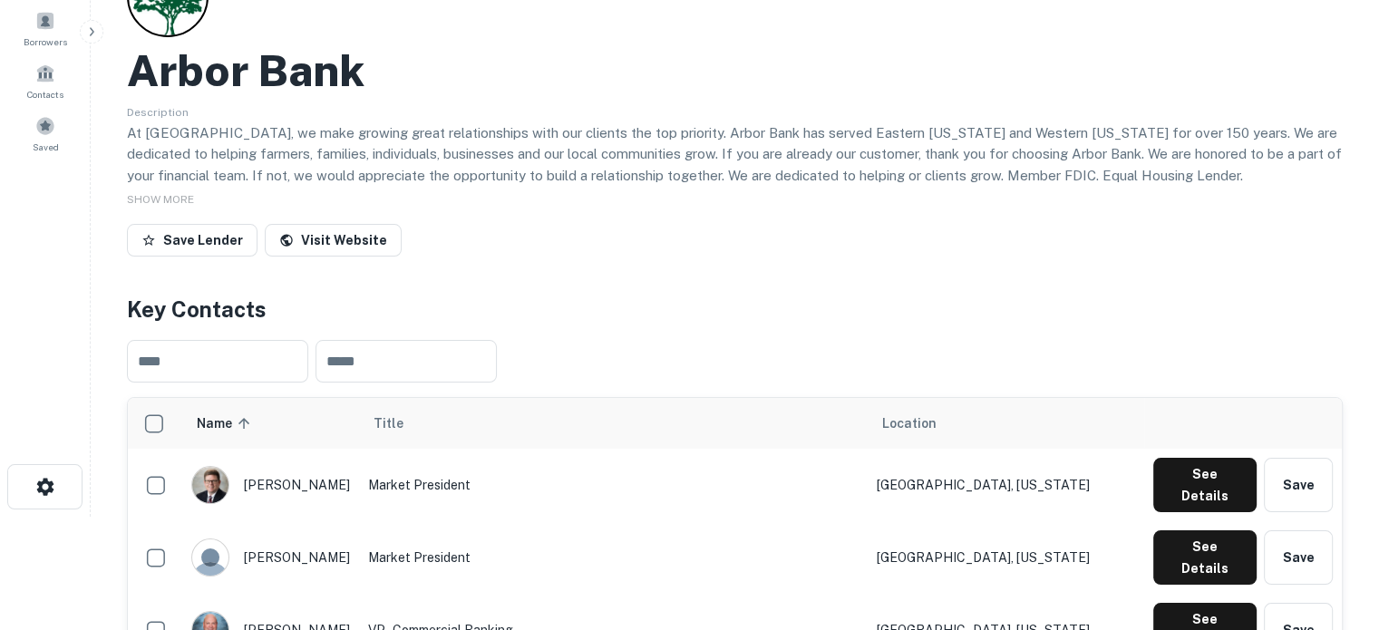
scroll to position [272, 0]
